Goal: Obtain resource: Download file/media

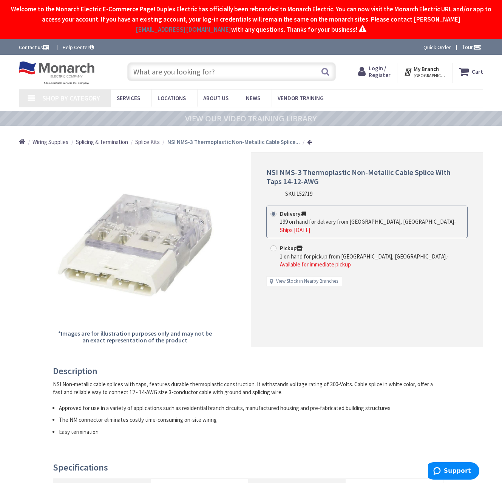
type input "SW [STREET_ADDRESS]"
click at [208, 286] on img at bounding box center [135, 245] width 158 height 158
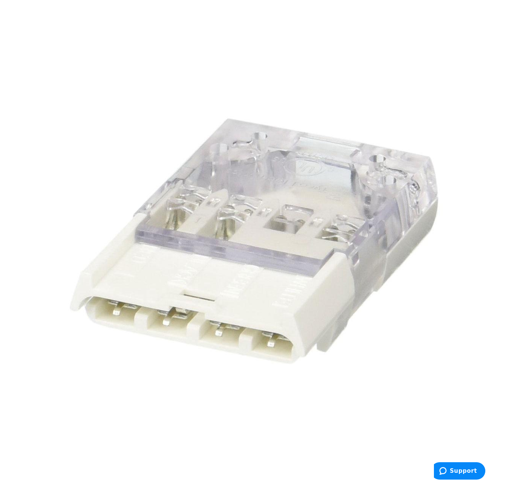
click at [502, 148] on html "Login to Your Account My Branch : [GEOGRAPHIC_DATA], [GEOGRAPHIC_DATA] Change S…" at bounding box center [254, 427] width 508 height 855
click at [492, 15] on div "Exit fullscreen" at bounding box center [493, 15] width 30 height 30
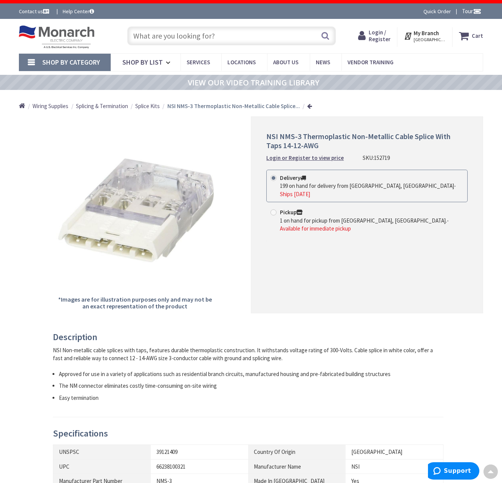
scroll to position [35, 0]
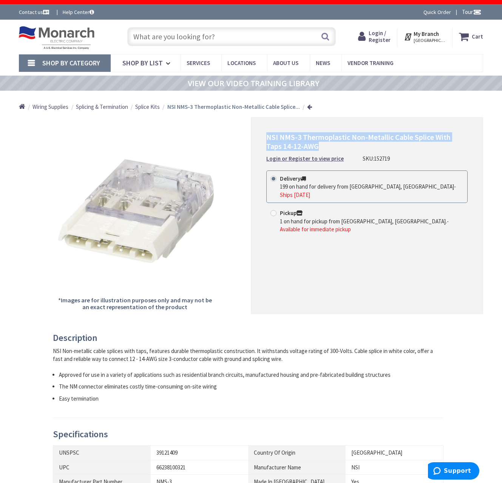
drag, startPoint x: 268, startPoint y: 136, endPoint x: 319, endPoint y: 146, distance: 51.7
click at [319, 146] on h1 "NSI NMS-3 Thermoplastic Non-Metallic Cable Splice With Taps 14-12-AWG" at bounding box center [366, 142] width 201 height 18
copy span "NSI NMS-3 Thermoplastic Non-Metallic Cable Splice With Taps 14-12-AWG"
click at [149, 228] on img at bounding box center [136, 211] width 160 height 160
click at [315, 147] on h1 "NSI NMS-3 Thermoplastic Non-Metallic Cable Splice With Taps 14-12-AWG" at bounding box center [366, 142] width 201 height 18
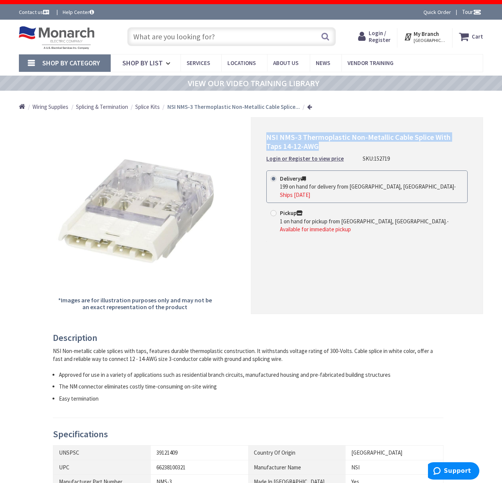
drag, startPoint x: 309, startPoint y: 148, endPoint x: 264, endPoint y: 134, distance: 46.7
click at [264, 134] on div "NSI NMS-3 Thermoplastic Non-Metallic Cable Splice With Taps 14-12-AWG Login or …" at bounding box center [367, 215] width 232 height 197
copy span "NSI NMS-3 Thermoplastic Non-Metallic Cable Splice With Taps 14-12-AWG"
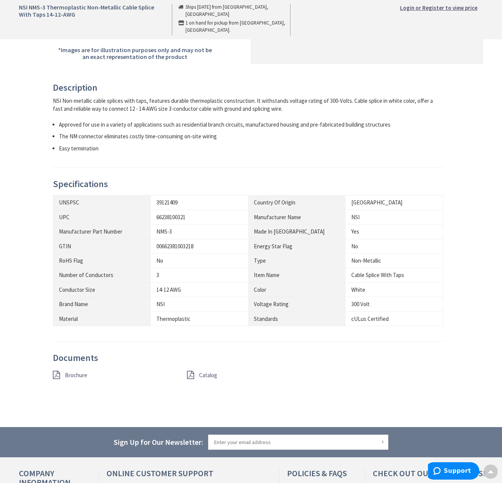
scroll to position [293, 0]
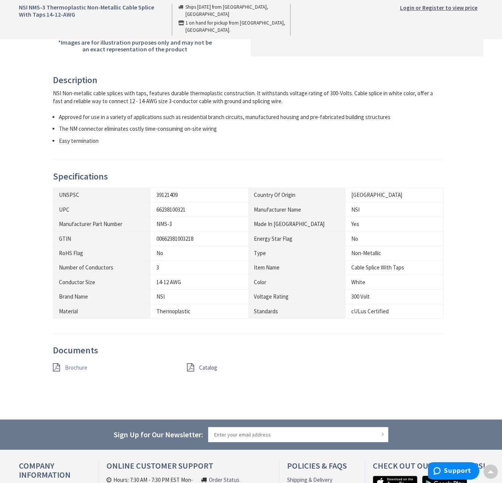
click at [71, 364] on span "Brochure" at bounding box center [76, 367] width 22 height 7
